Goal: Obtain resource: Obtain resource

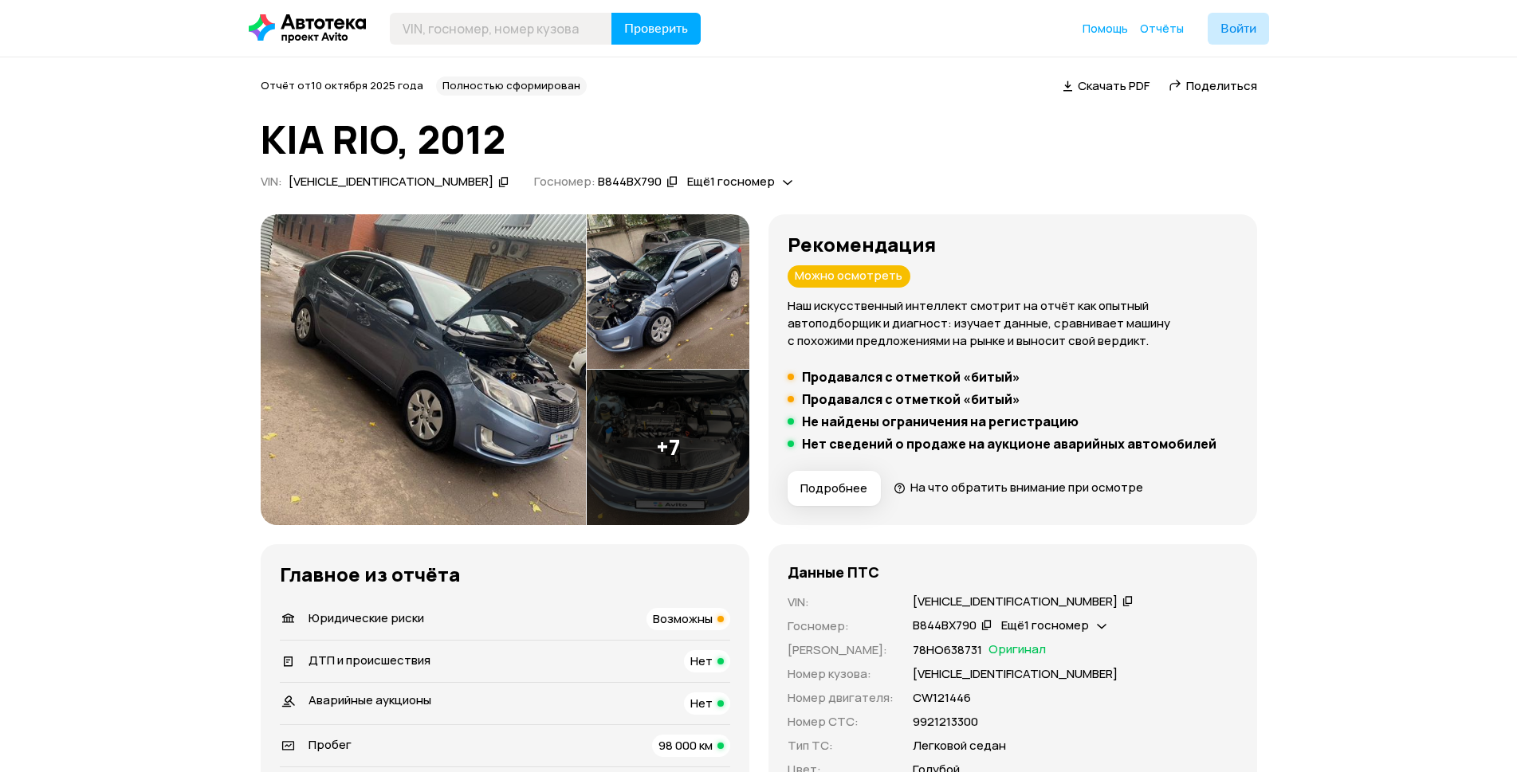
click at [473, 363] on img at bounding box center [423, 369] width 325 height 311
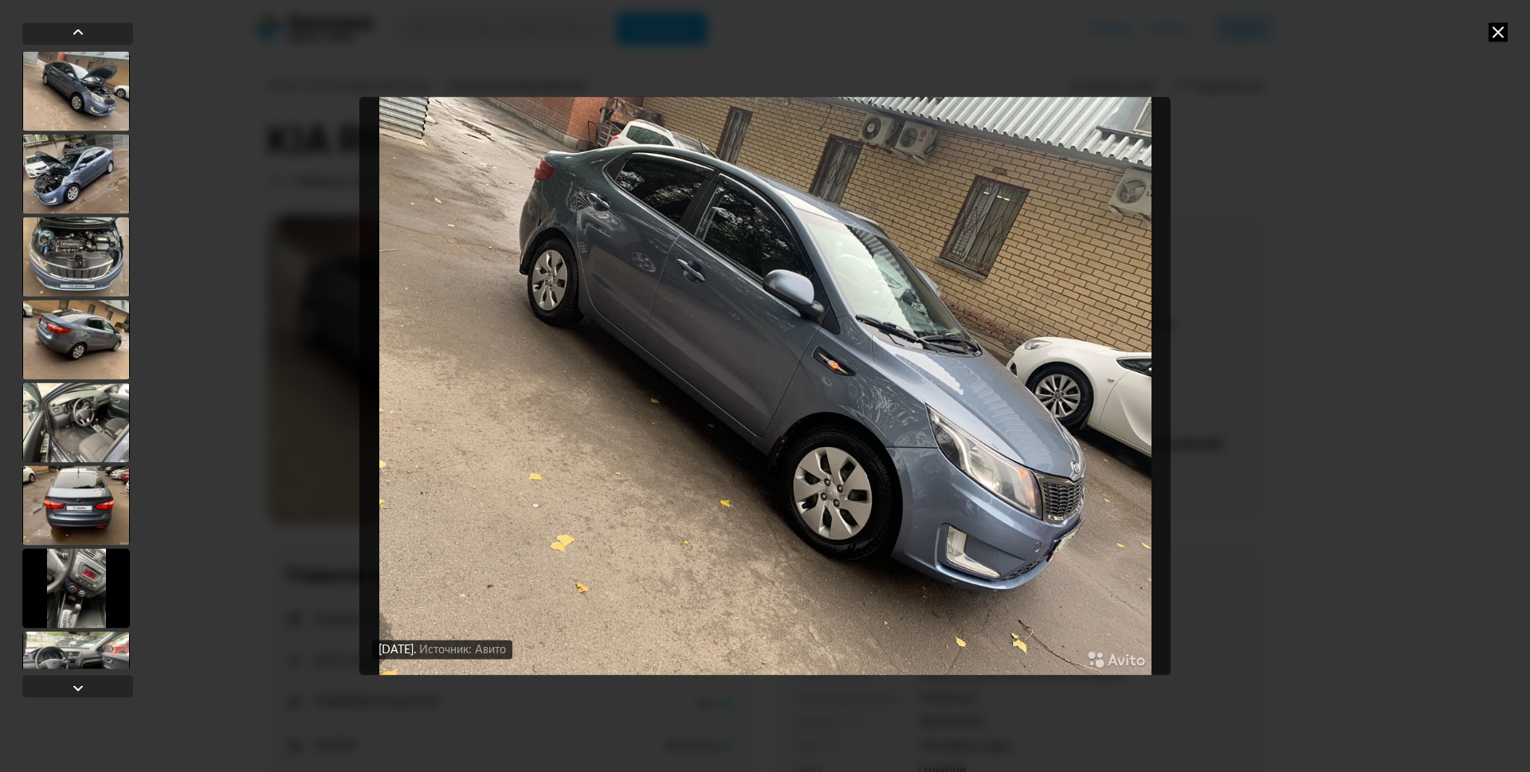
click at [1503, 29] on icon at bounding box center [1498, 31] width 19 height 19
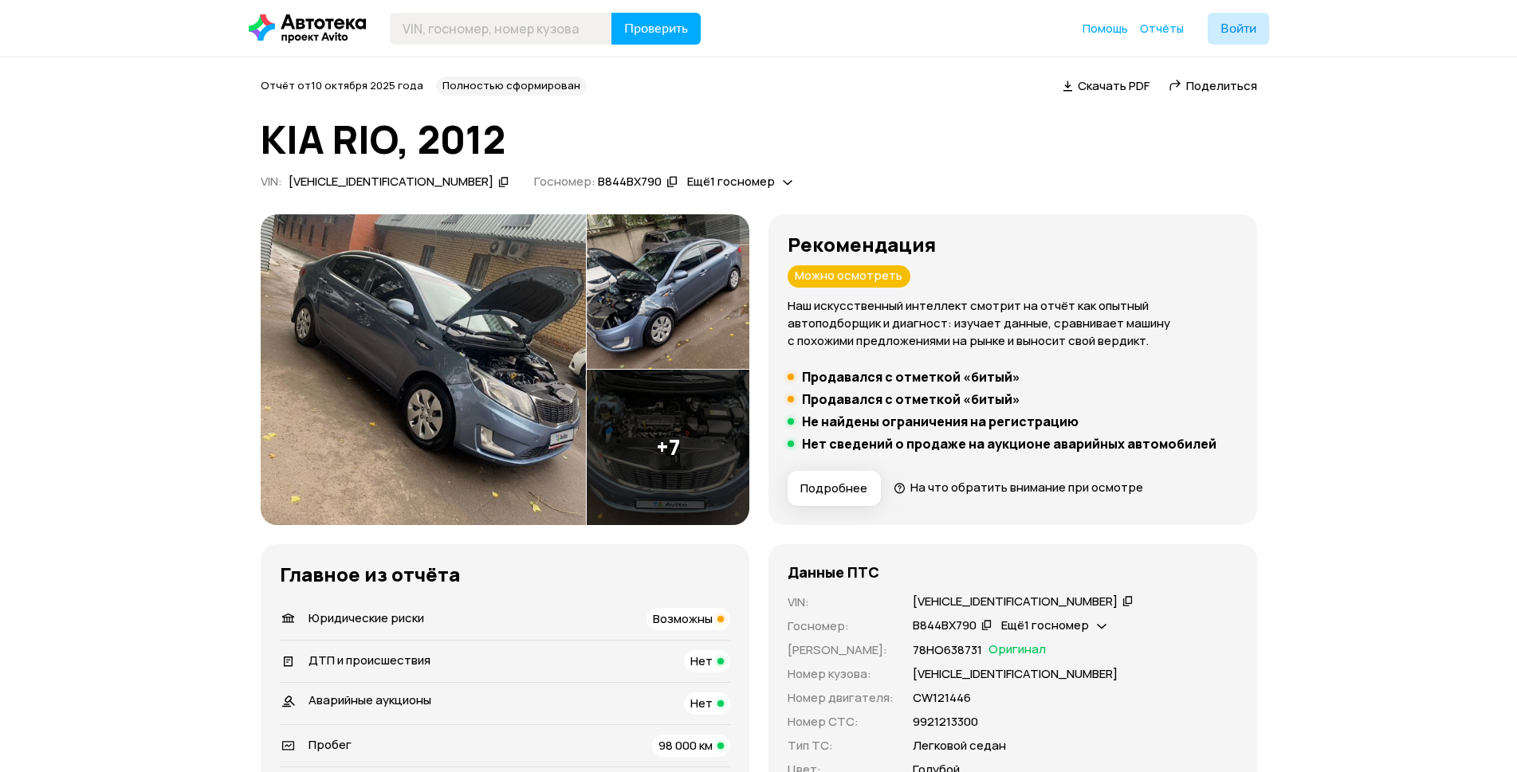
drag, startPoint x: 167, startPoint y: 523, endPoint x: 147, endPoint y: 461, distance: 65.3
drag, startPoint x: 2, startPoint y: 565, endPoint x: 0, endPoint y: 450, distance: 114.8
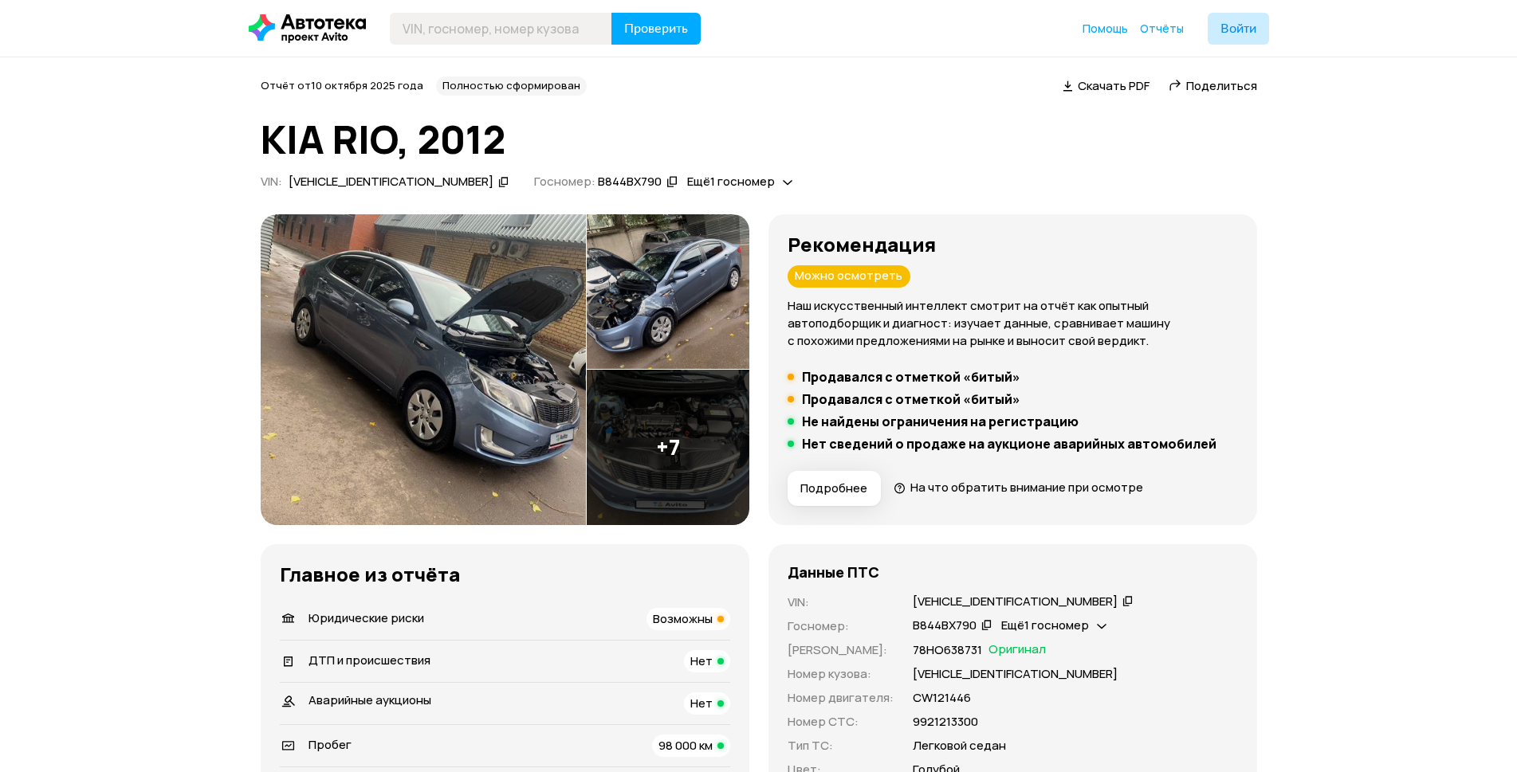
drag, startPoint x: 1481, startPoint y: 676, endPoint x: 1231, endPoint y: 438, distance: 345.0
click at [1230, 438] on li "Нет сведений о продаже на аукционе аварийных автомобилей" at bounding box center [1012, 444] width 450 height 16
drag, startPoint x: 149, startPoint y: 609, endPoint x: 134, endPoint y: 474, distance: 135.5
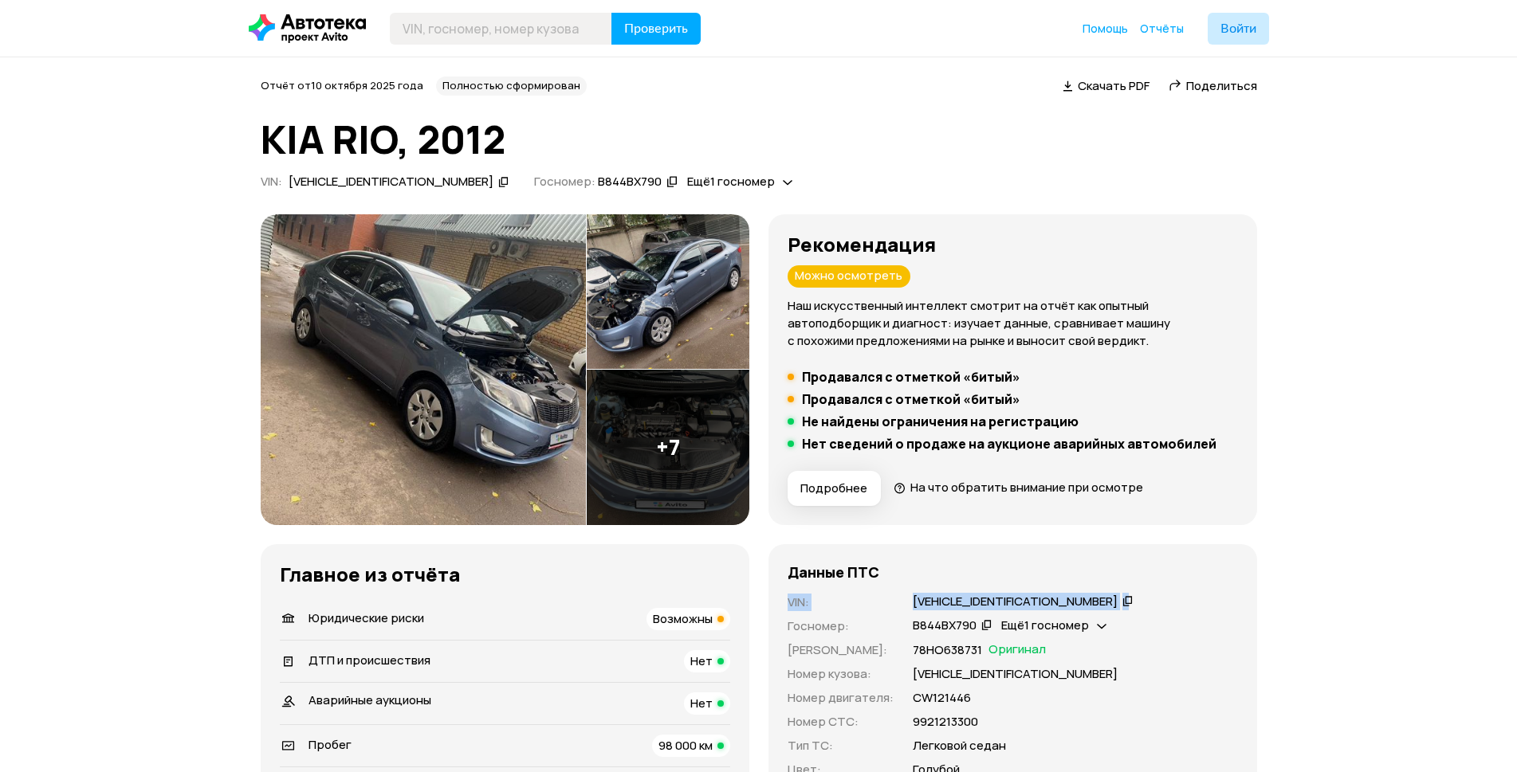
drag, startPoint x: 1529, startPoint y: 520, endPoint x: 1340, endPoint y: 245, distance: 334.2
